Goal: Task Accomplishment & Management: Use online tool/utility

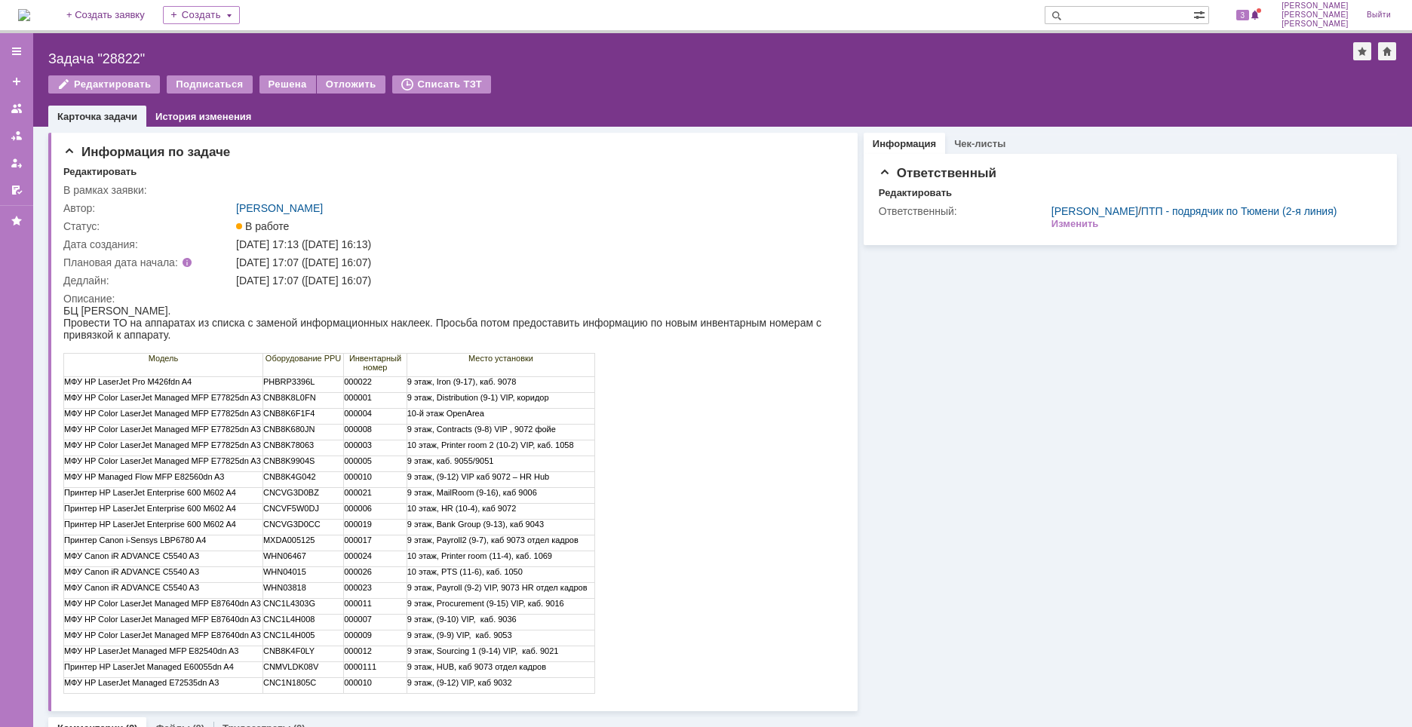
click at [30, 17] on img at bounding box center [24, 15] width 12 height 12
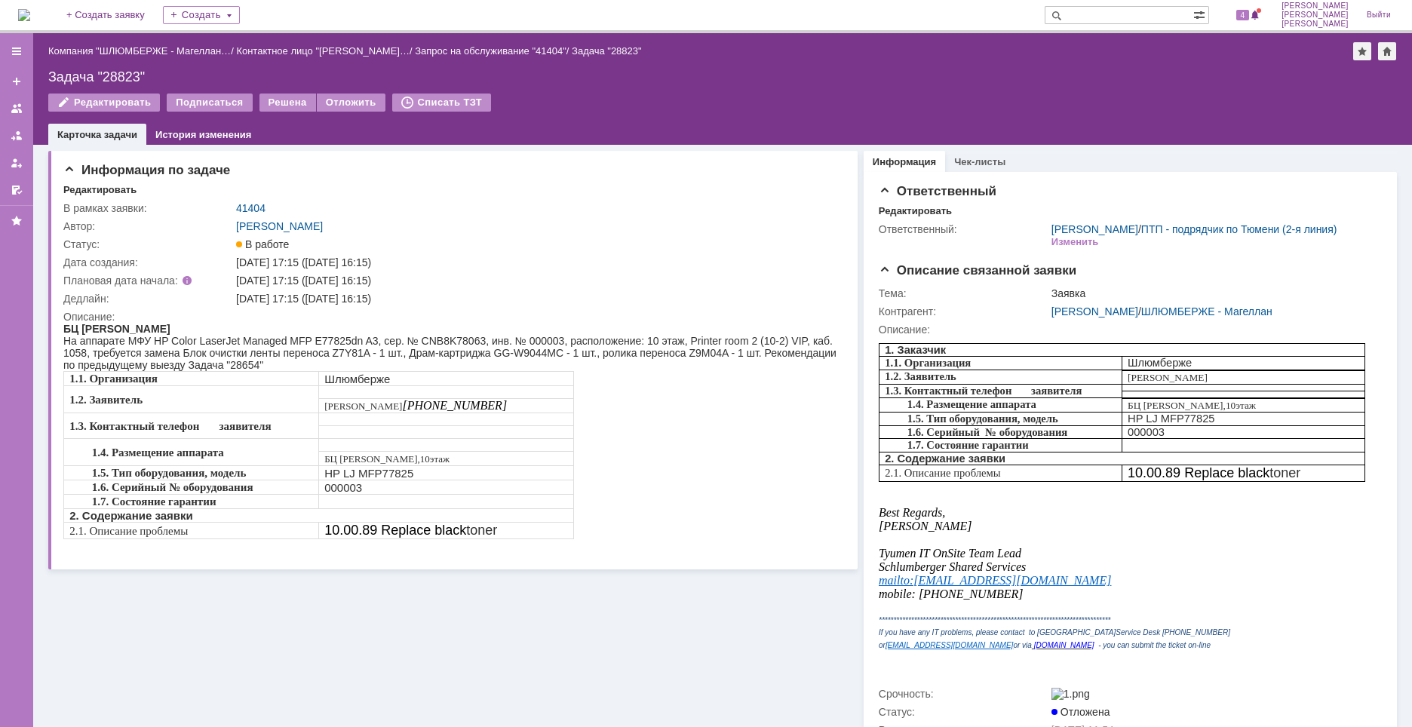
click at [123, 80] on div "Задача "28823"" at bounding box center [722, 76] width 1349 height 15
click at [122, 80] on div "Задача "28823"" at bounding box center [722, 76] width 1349 height 15
copy div "28823"
click at [30, 11] on img at bounding box center [24, 15] width 12 height 12
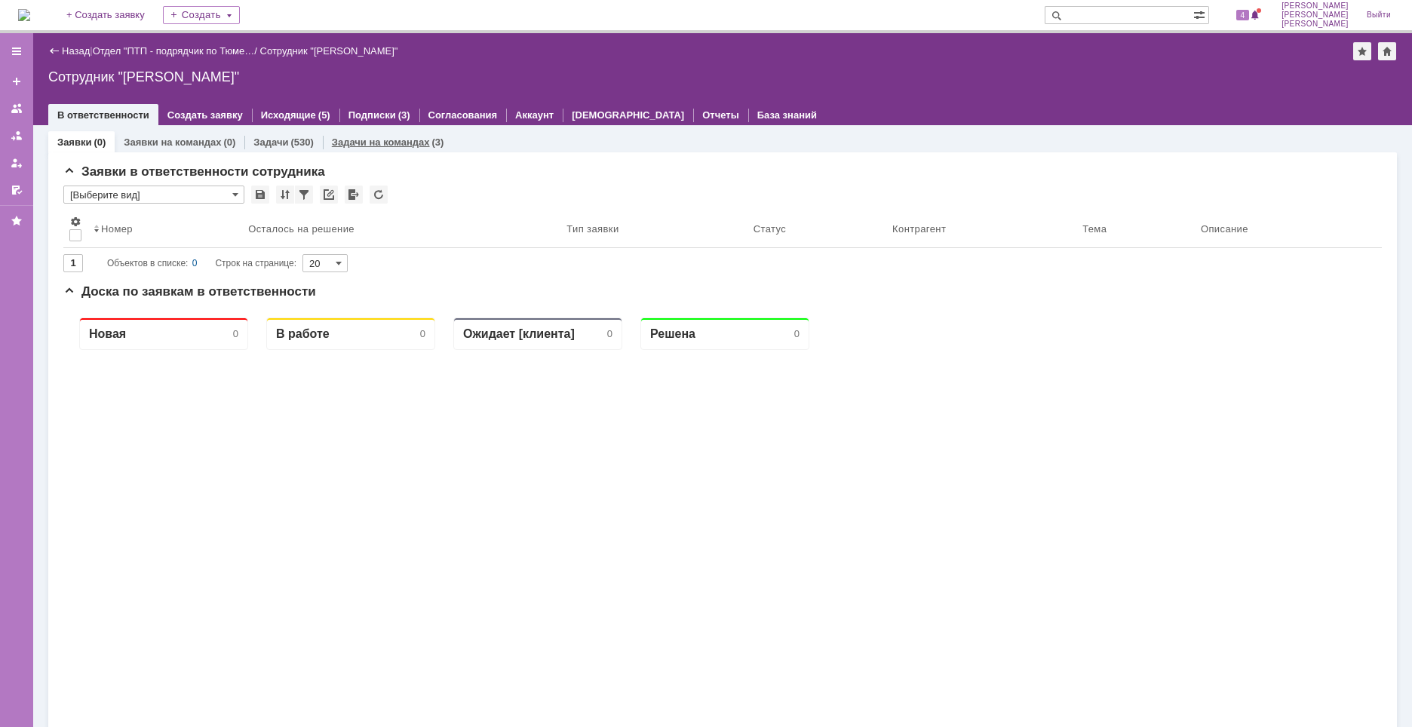
click at [419, 146] on link "Задачи на командах" at bounding box center [381, 142] width 98 height 11
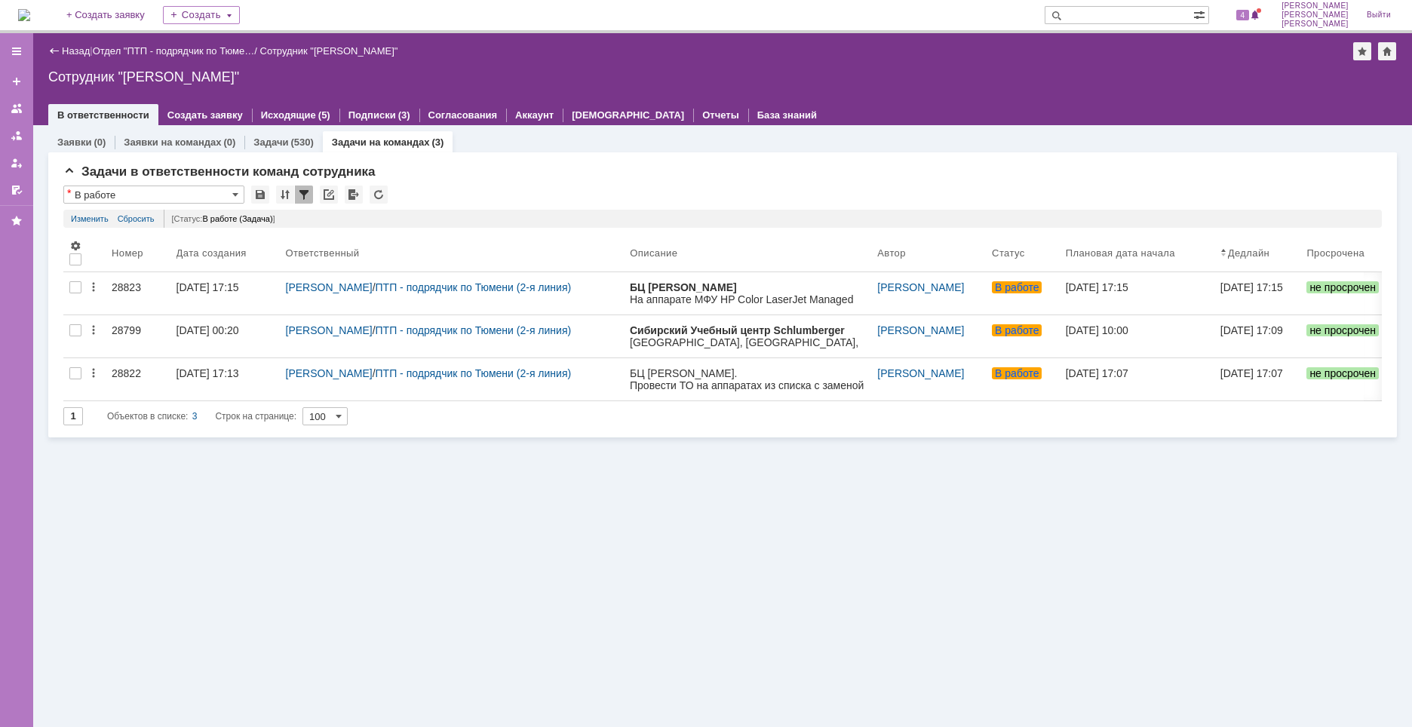
click at [1121, 18] on input "text" at bounding box center [1119, 15] width 149 height 18
paste input "28654"
type input "28654"
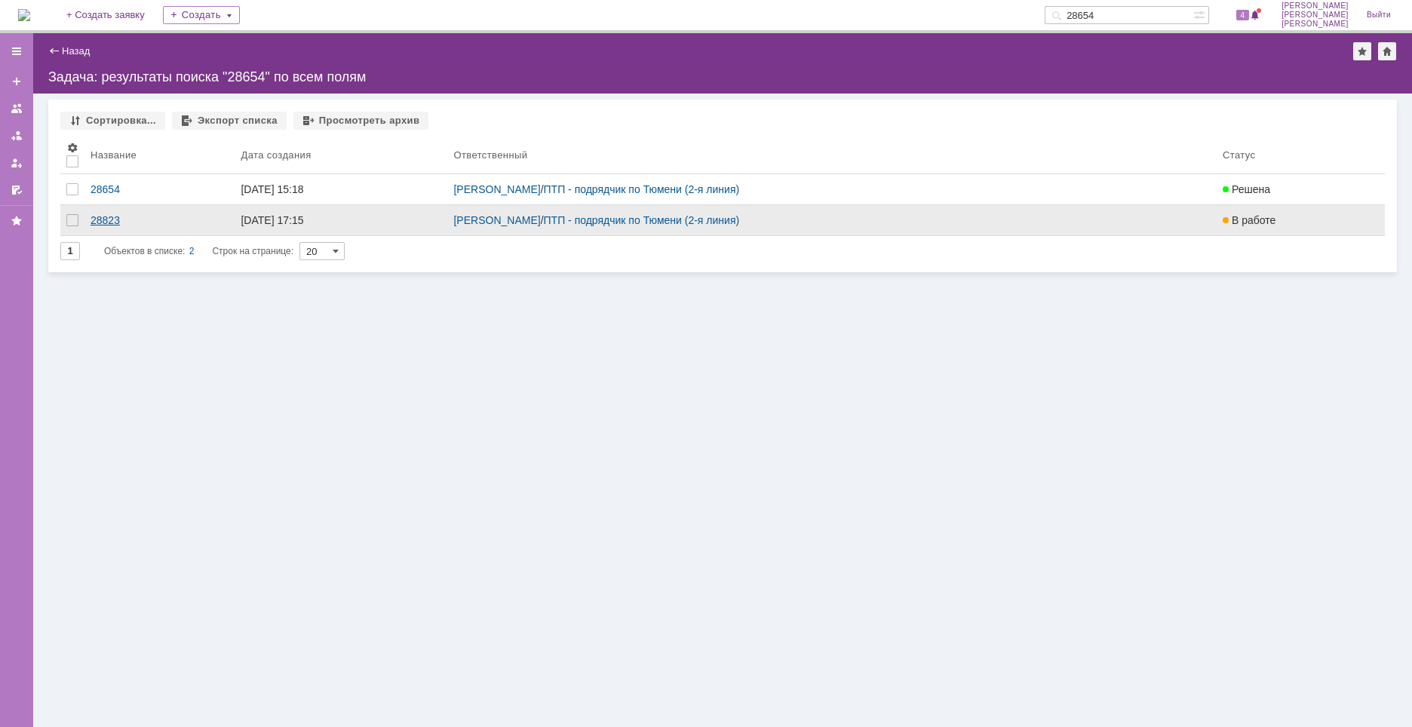
click at [121, 221] on div "28823" at bounding box center [160, 220] width 138 height 12
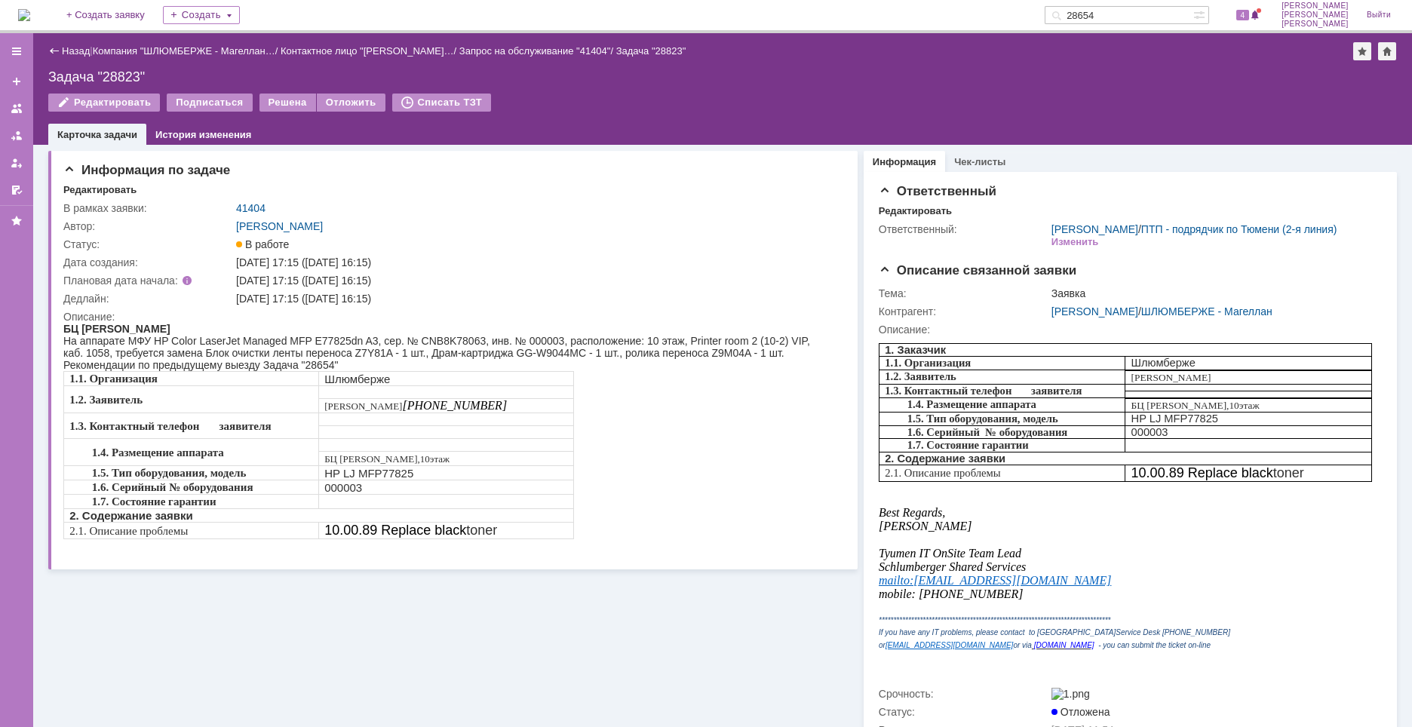
click at [120, 71] on div "Задача "28823"" at bounding box center [722, 76] width 1349 height 15
copy div "28823"
click at [644, 611] on div "Информация по задаче Редактировать В рамках заявки: 41404 Автор: Новоженова Нат…" at bounding box center [452, 448] width 809 height 607
click at [793, 429] on div "1.1. Организация Шлюмберже 1.2. Заявитель Фролов Алексей +7 912 997 4750 1.3. К…" at bounding box center [444, 455] width 762 height 168
